Goal: Download file/media

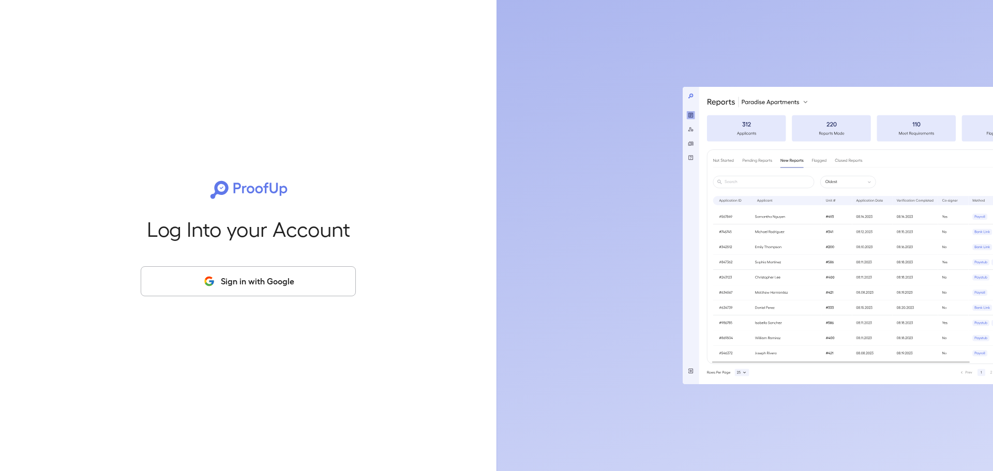
click at [321, 283] on button "Sign in with Google" at bounding box center [248, 281] width 215 height 30
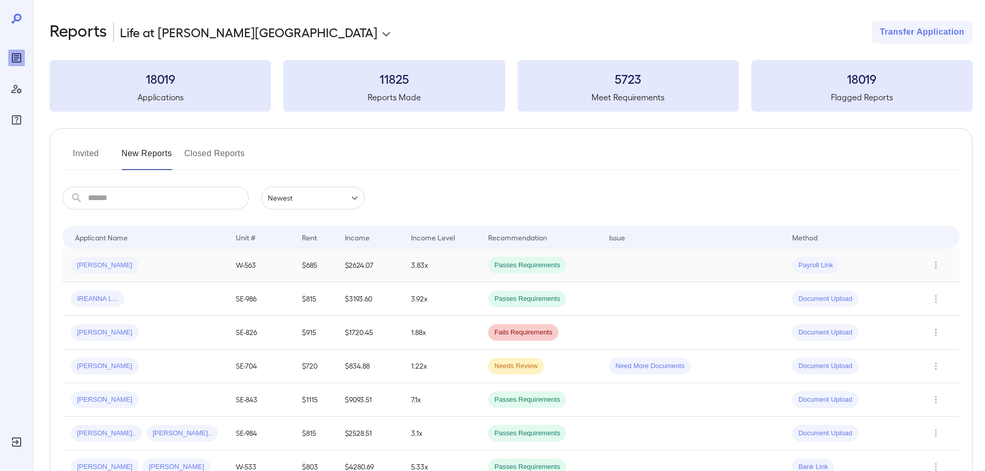
click at [98, 267] on span "[PERSON_NAME]" at bounding box center [105, 266] width 68 height 10
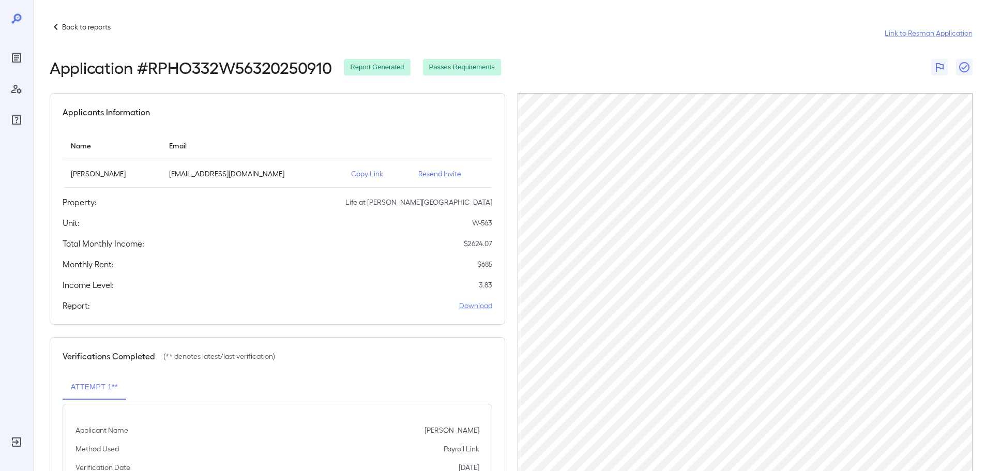
click at [478, 308] on link "Download" at bounding box center [475, 305] width 33 height 10
